Goal: Find specific page/section: Find specific page/section

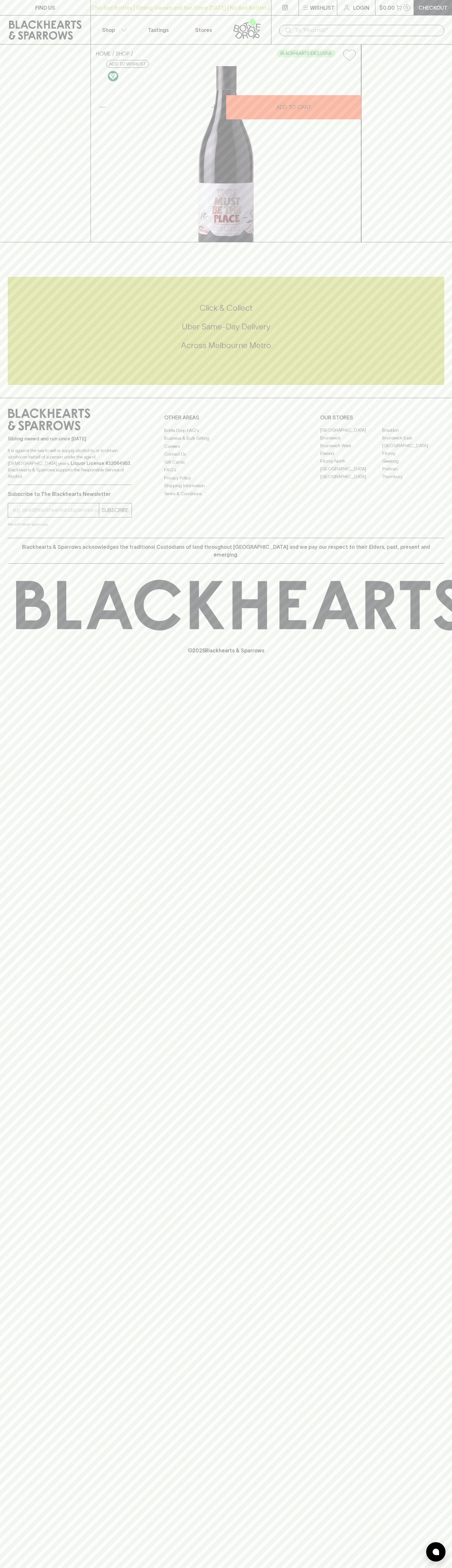
click at [44, 2] on link "FIND US" at bounding box center [45, 7] width 90 height 15
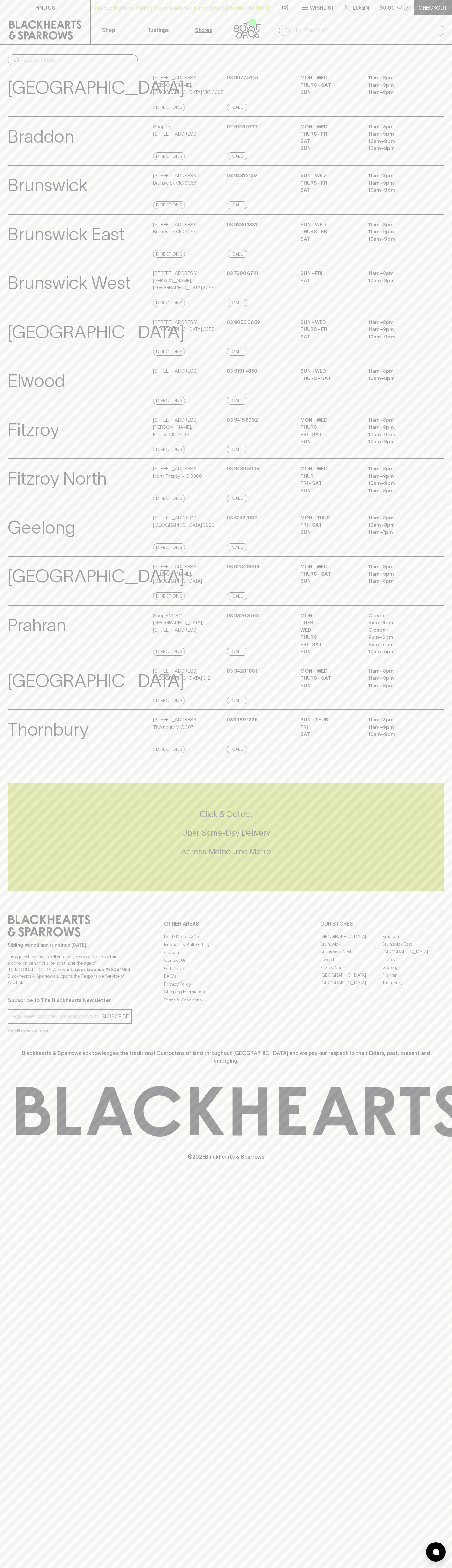
click at [439, 936] on div "Sibling owned and run since 2006 It is against the law to sell or supply alcoho…" at bounding box center [226, 974] width 452 height 140
click at [294, 1567] on html "FIND US | No Bad Bottles | Sibling Owned and Run Since 2006 | No Bad Bottles | …" at bounding box center [226, 784] width 452 height 1568
click at [1, 362] on div "East Brunswick Village View Store Details 4 Village Avenue , East Brunswick VIC…" at bounding box center [226, 337] width 452 height 49
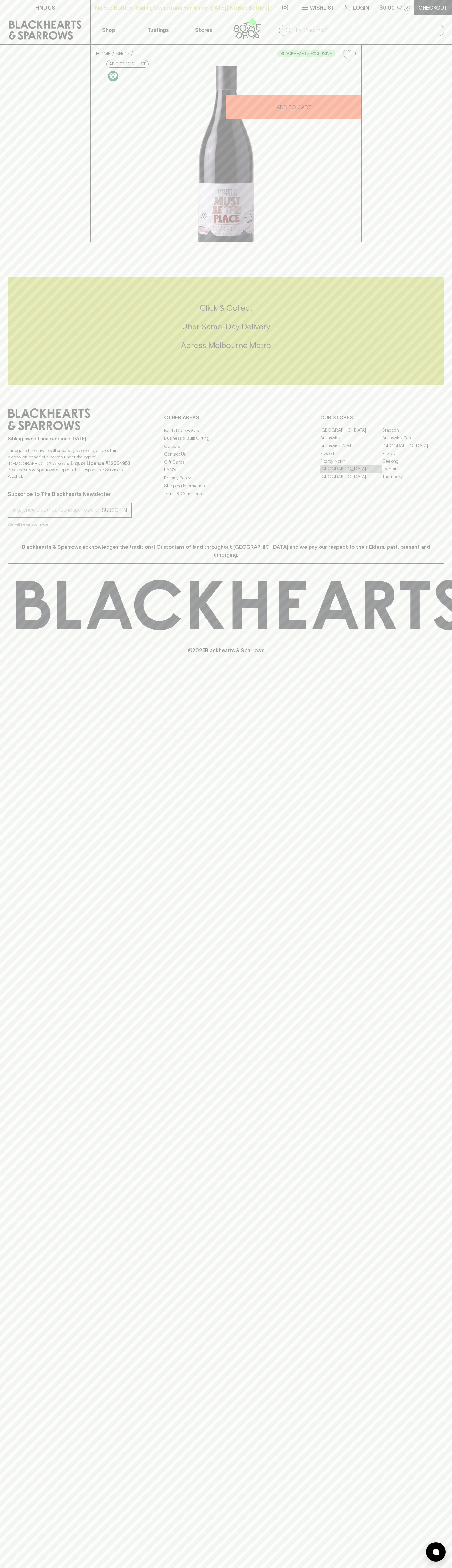
click at [351, 473] on link "[GEOGRAPHIC_DATA]" at bounding box center [351, 469] width 62 height 8
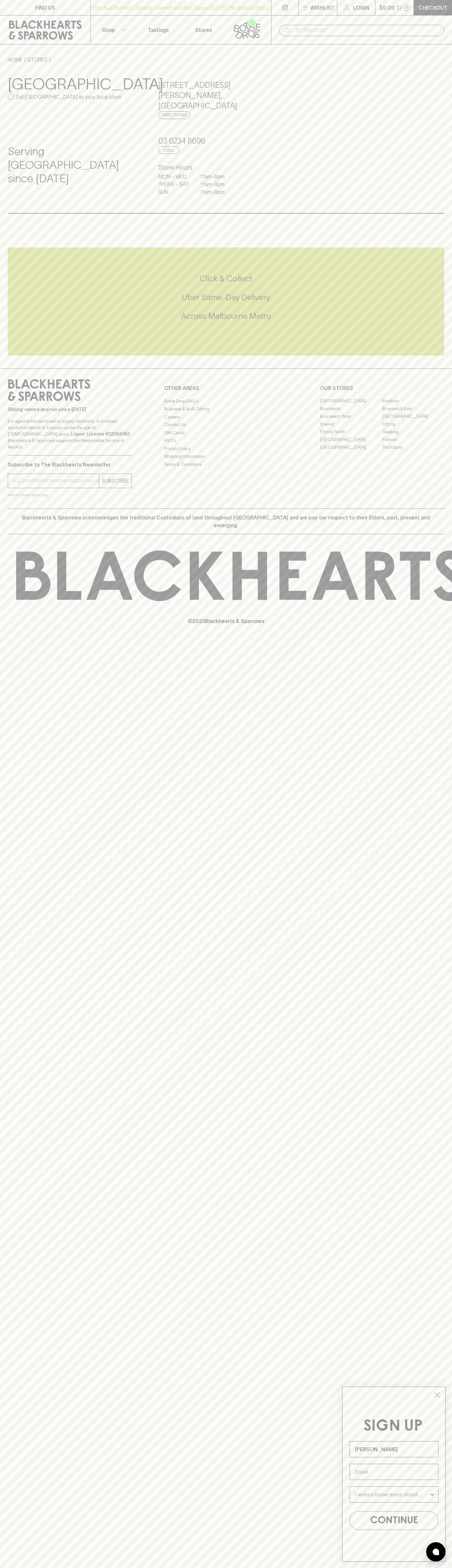
type input "[PERSON_NAME]"
